Goal: Browse casually

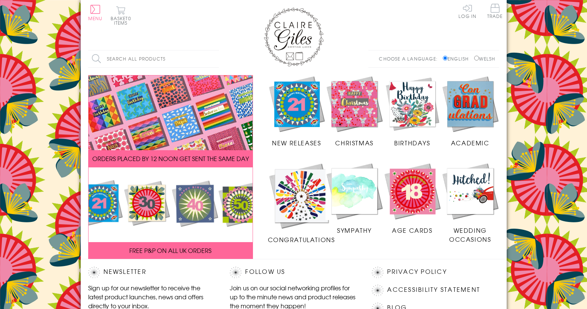
scroll to position [141, 0]
